Goal: Transaction & Acquisition: Obtain resource

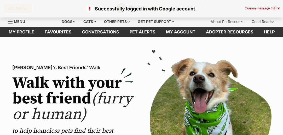
click at [256, 9] on div "Closing message in 4" at bounding box center [262, 9] width 35 height 4
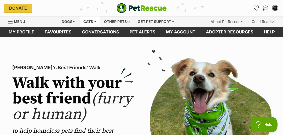
click at [93, 23] on div "Cats" at bounding box center [90, 21] width 20 height 10
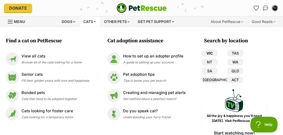
click at [209, 52] on link "VIC" at bounding box center [210, 53] width 16 height 7
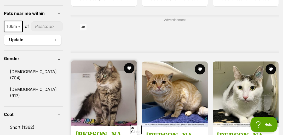
scroll to position [445, 0]
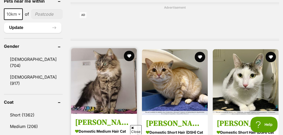
click at [87, 81] on img at bounding box center [104, 81] width 66 height 66
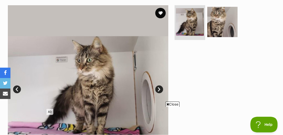
scroll to position [105, 0]
